Goal: Information Seeking & Learning: Check status

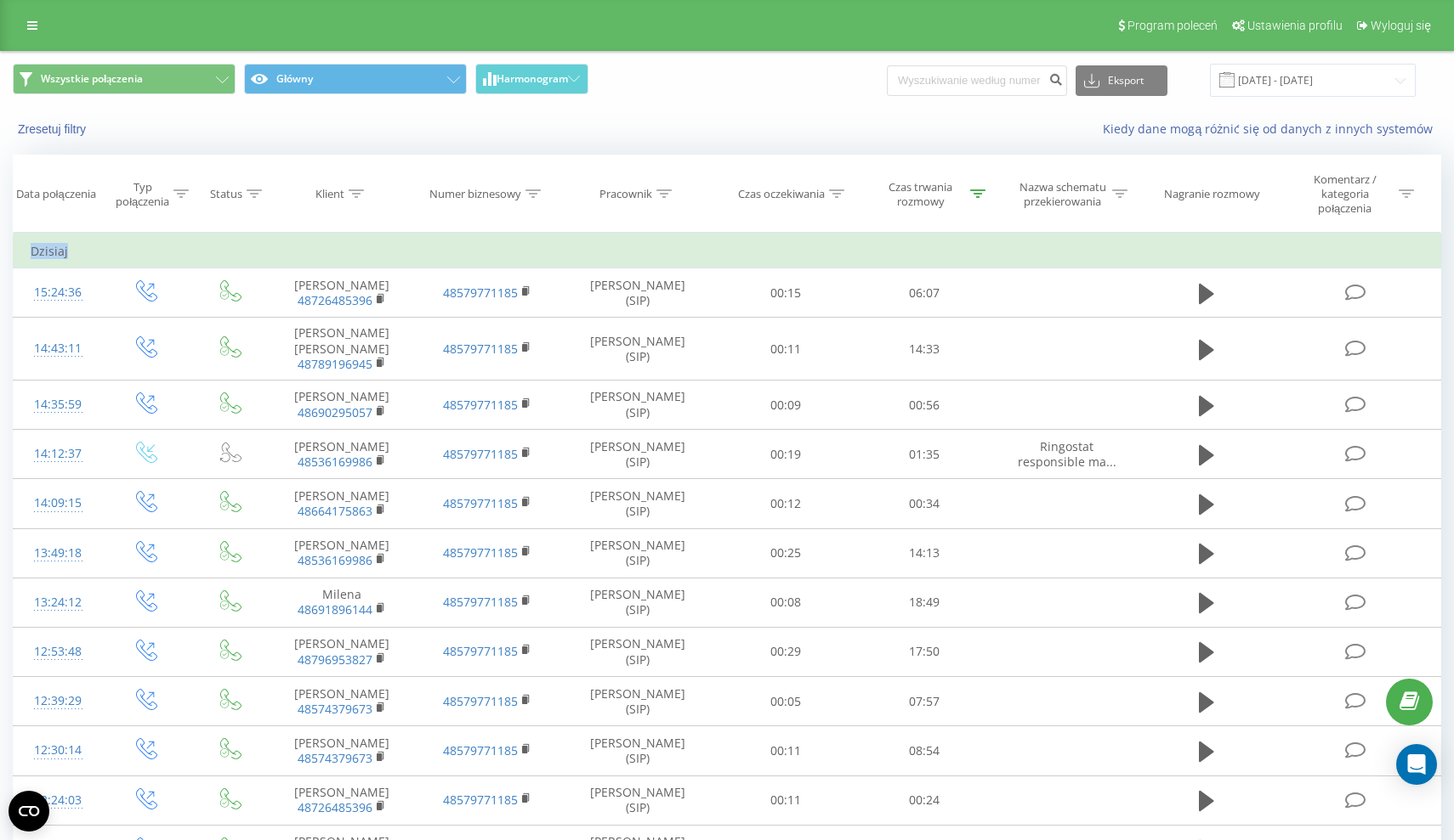
click at [852, 241] on td "Dzisiaj" at bounding box center [727, 251] width 1427 height 34
click at [977, 195] on icon at bounding box center [977, 193] width 16 height 8
click at [876, 318] on input "00:20" at bounding box center [925, 323] width 150 height 30
click at [953, 354] on span "OK" at bounding box center [960, 356] width 47 height 26
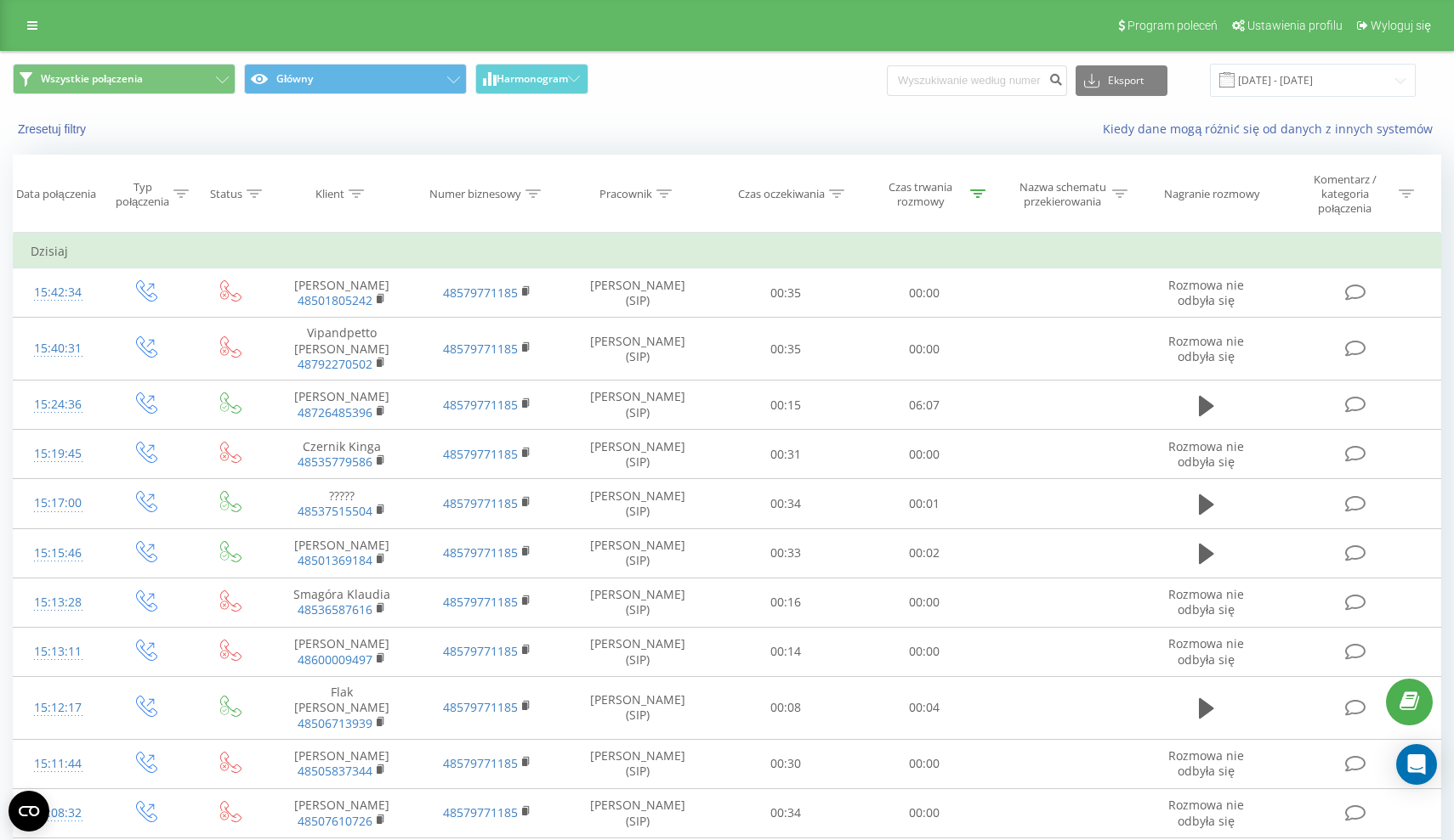
click at [977, 192] on icon at bounding box center [977, 193] width 16 height 8
click at [873, 320] on input "00:00" at bounding box center [925, 323] width 150 height 30
type input "00:20"
click at [955, 360] on span "OK" at bounding box center [960, 356] width 47 height 26
